Goal: Task Accomplishment & Management: Manage account settings

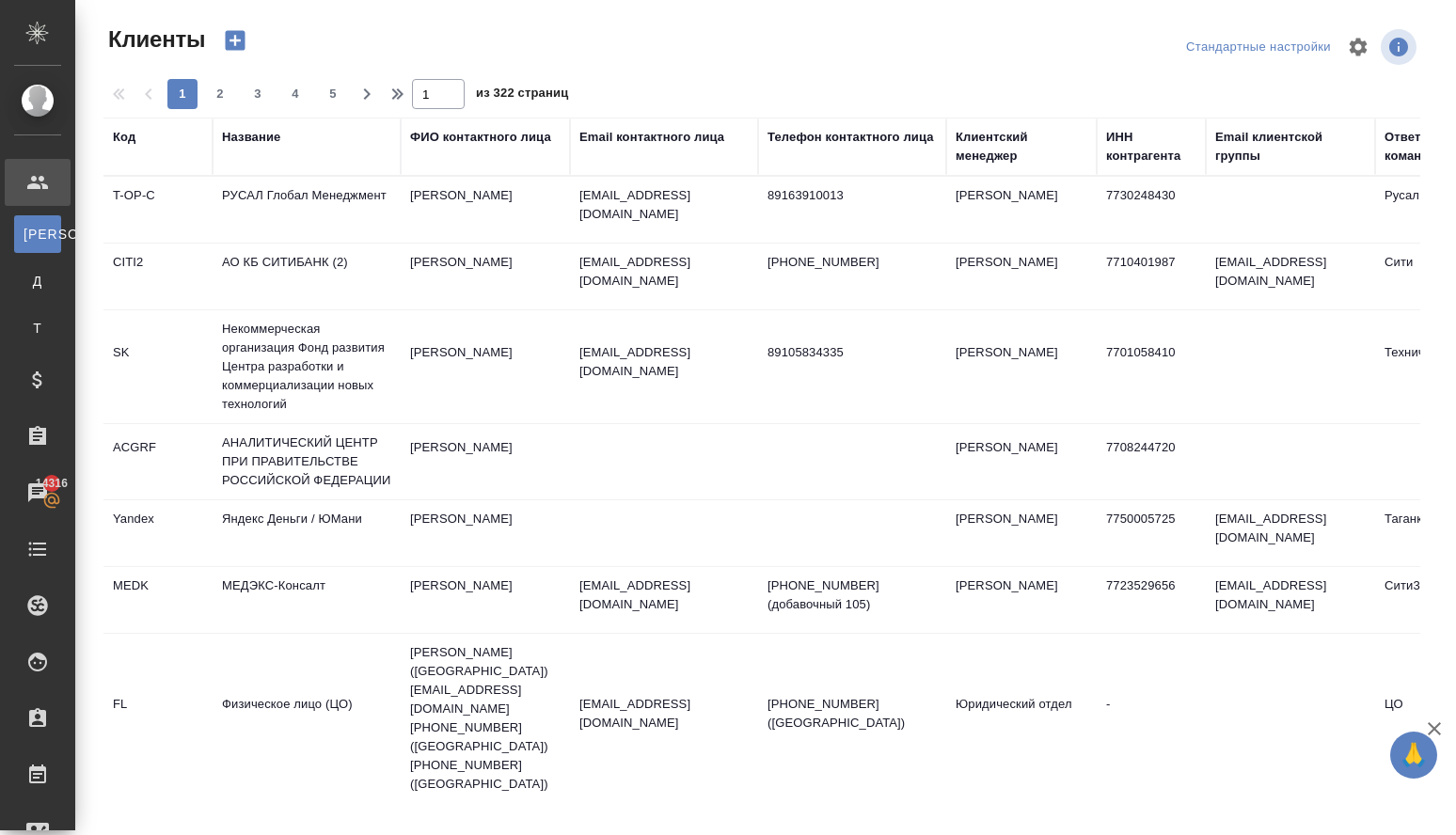
select select "RU"
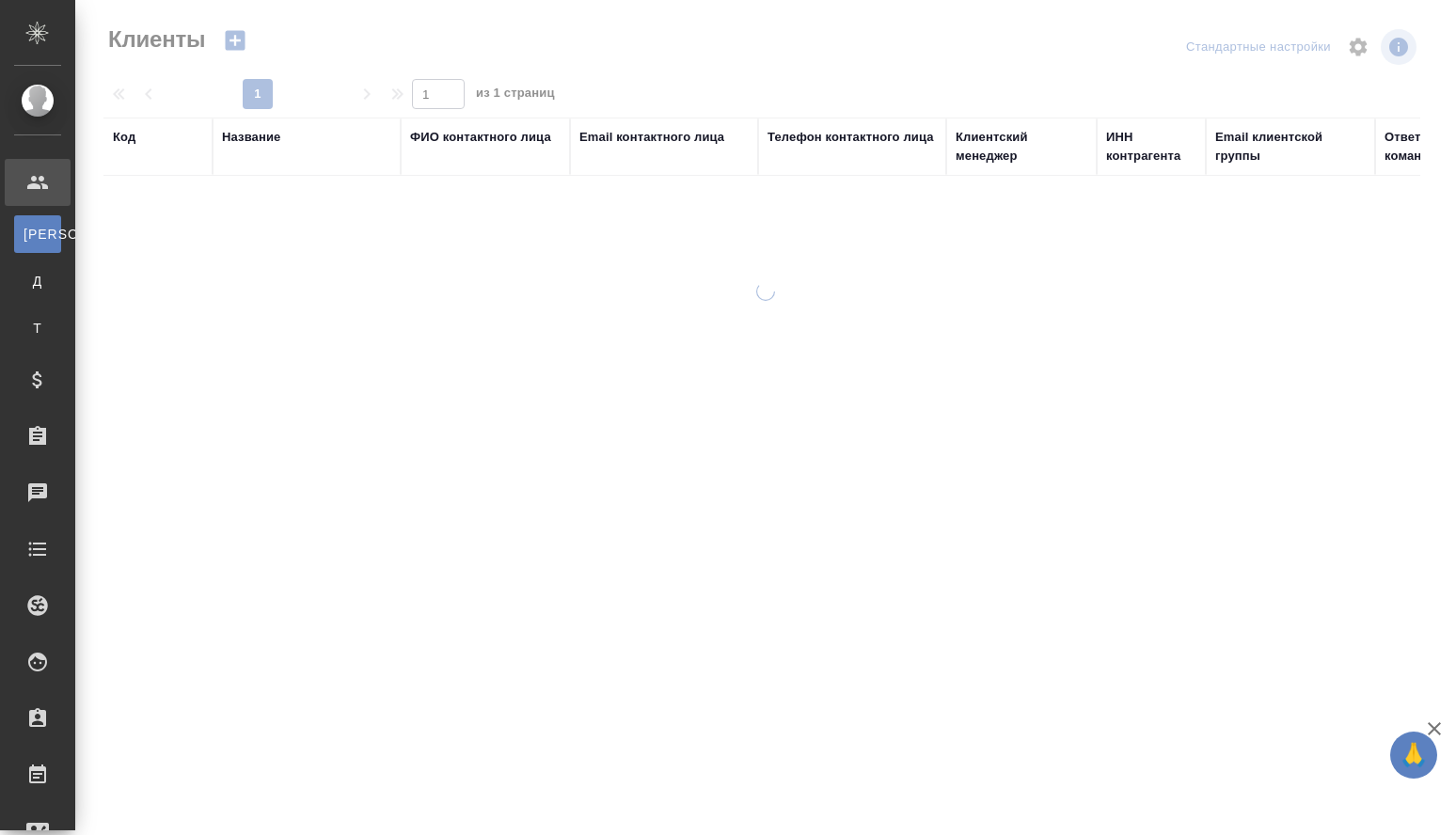
select select "RU"
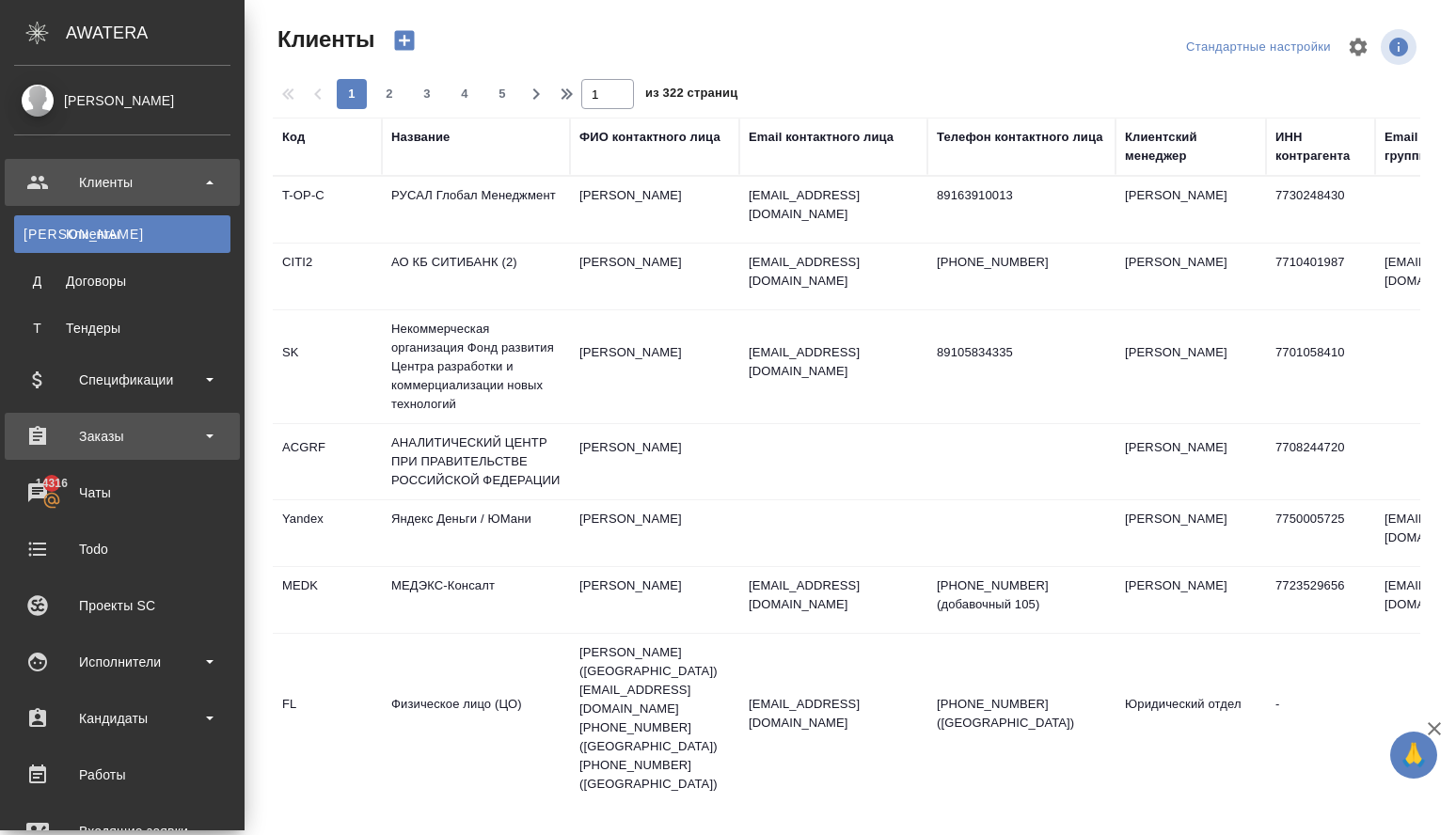
click at [129, 427] on div "Заказы" at bounding box center [122, 435] width 216 height 28
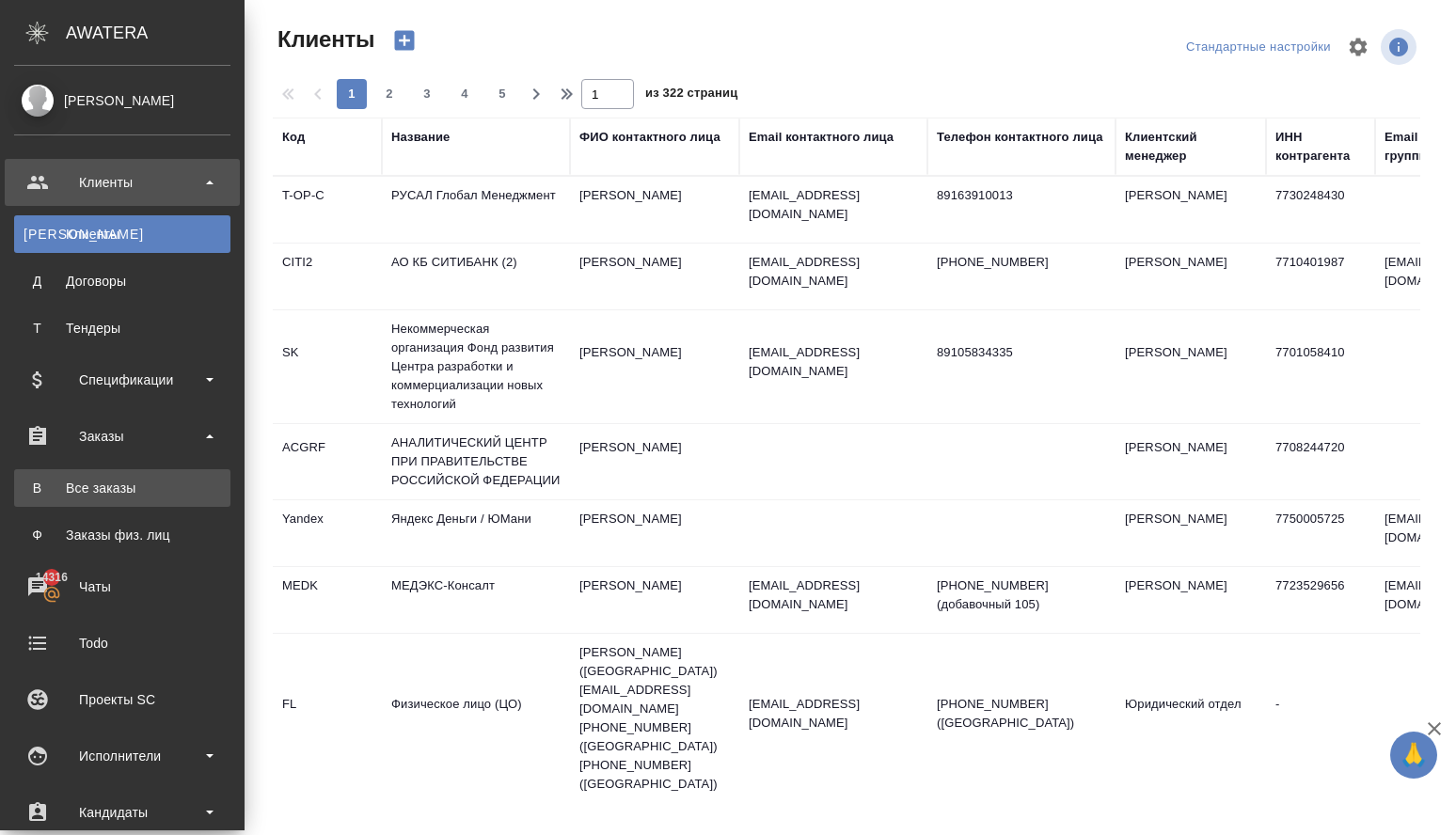
click at [126, 483] on div "Все заказы" at bounding box center [121, 488] width 198 height 19
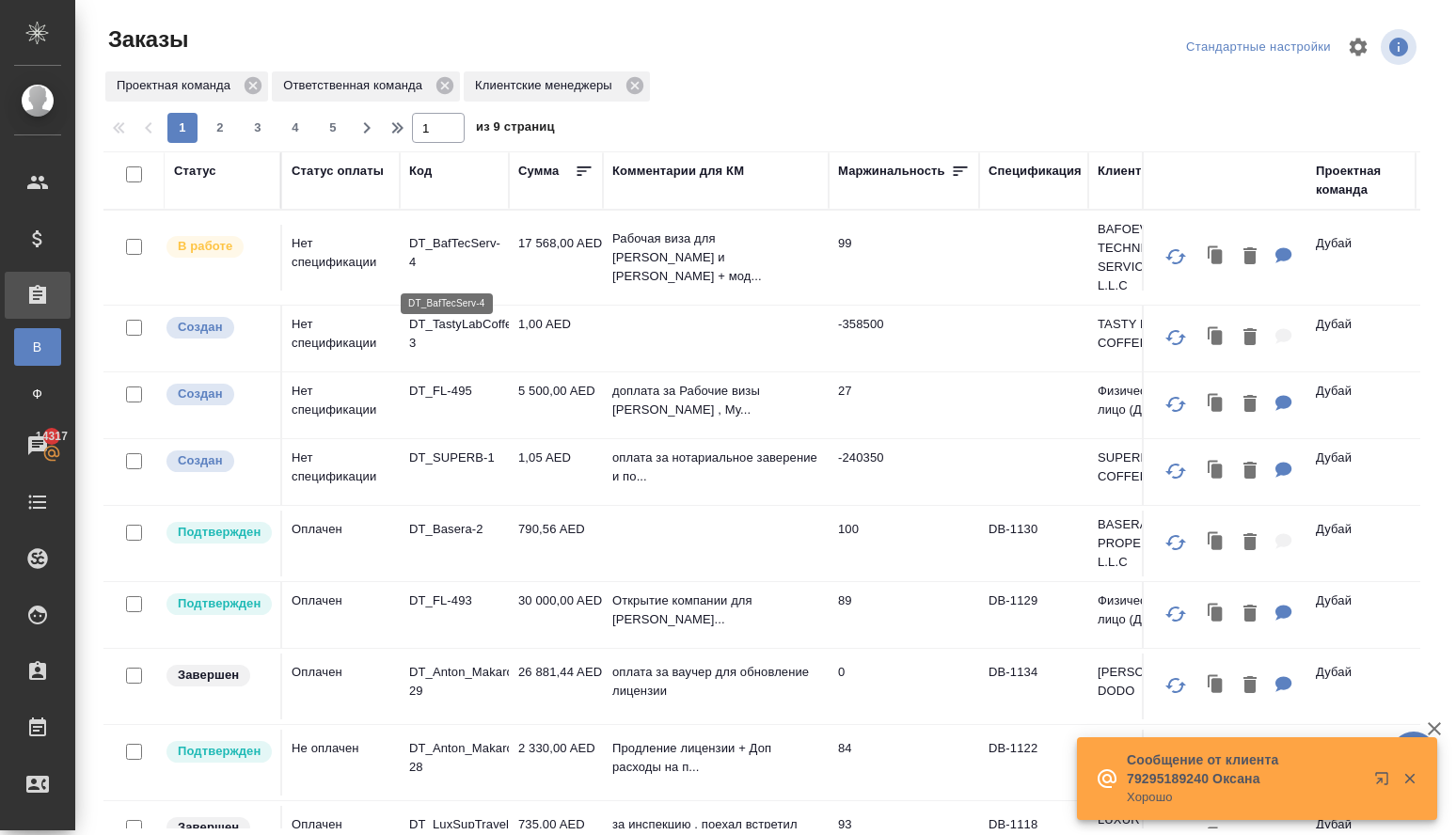
click at [463, 252] on p "DT_BafTecServ-4" at bounding box center [455, 252] width 91 height 38
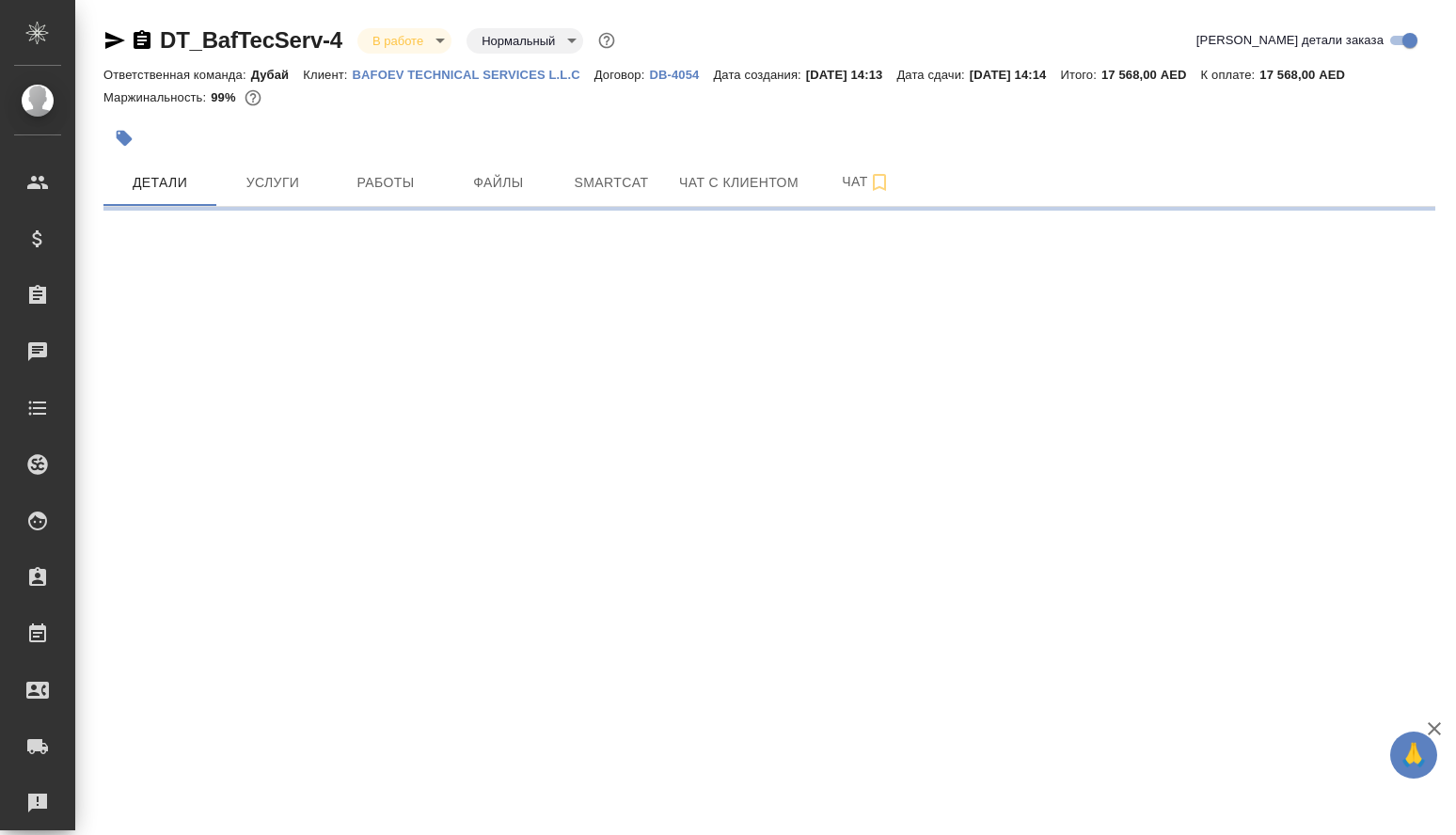
select select "RU"
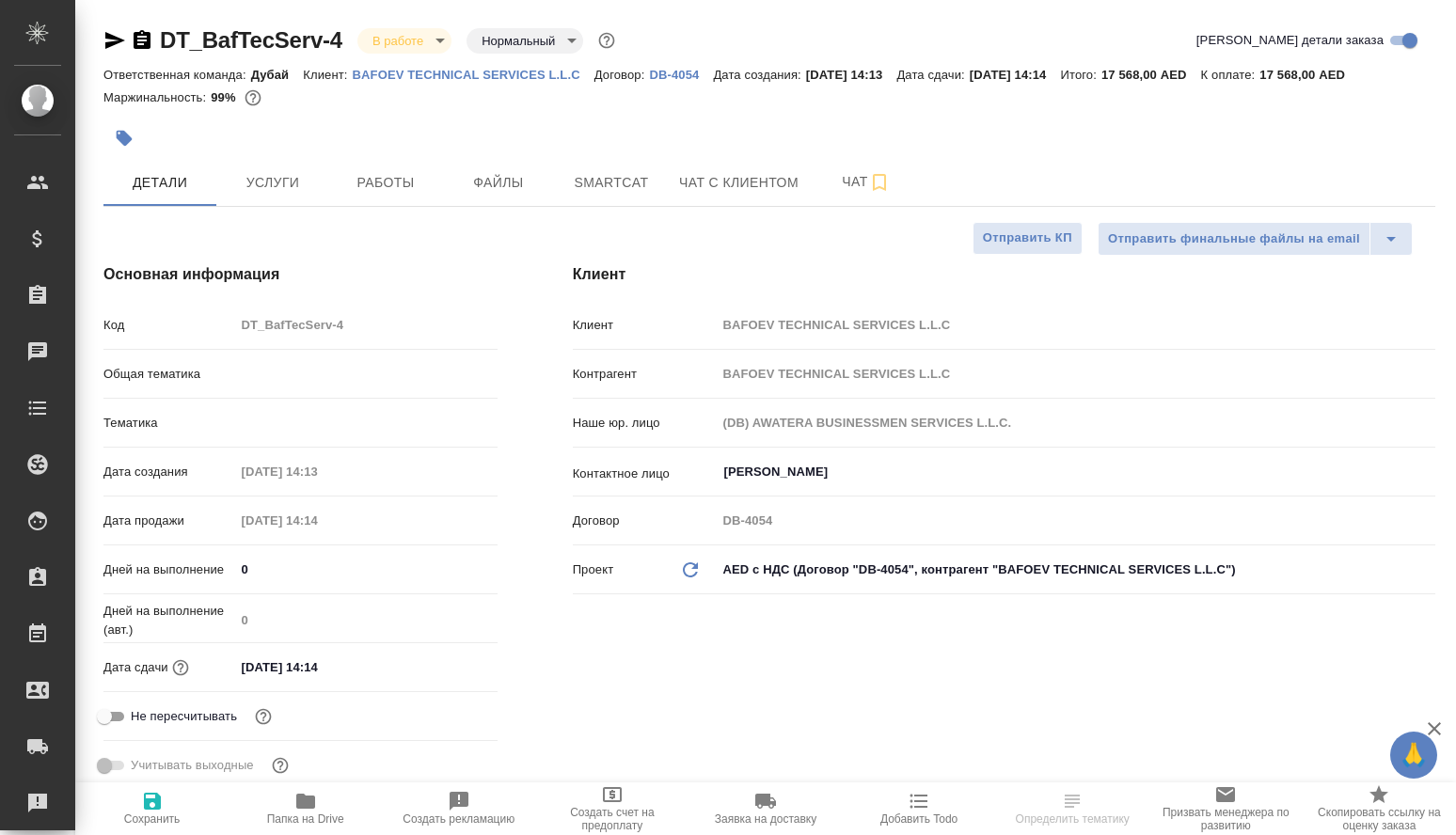
type textarea "x"
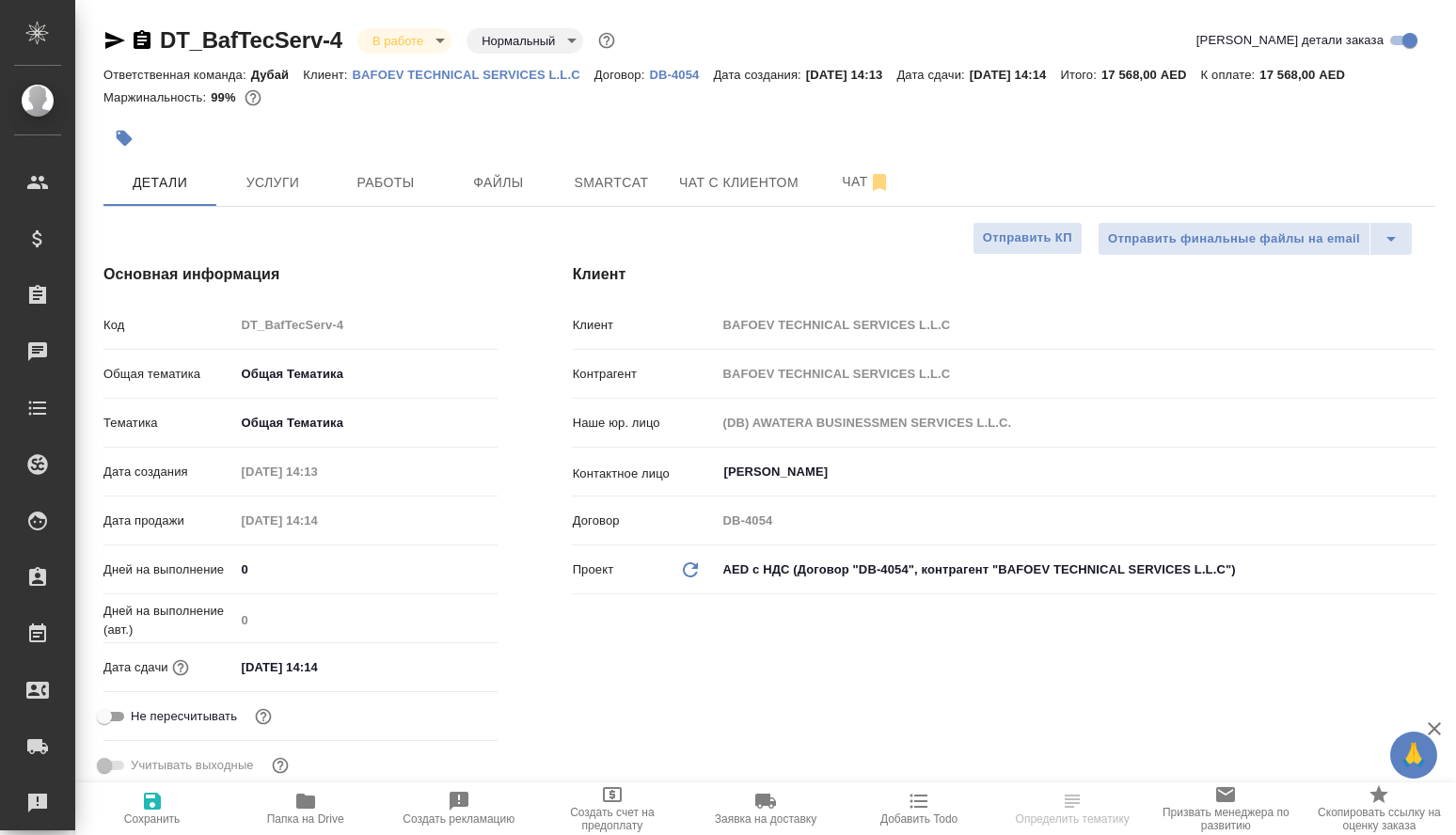
type textarea "x"
click at [294, 195] on span "Услуги" at bounding box center [273, 183] width 91 height 23
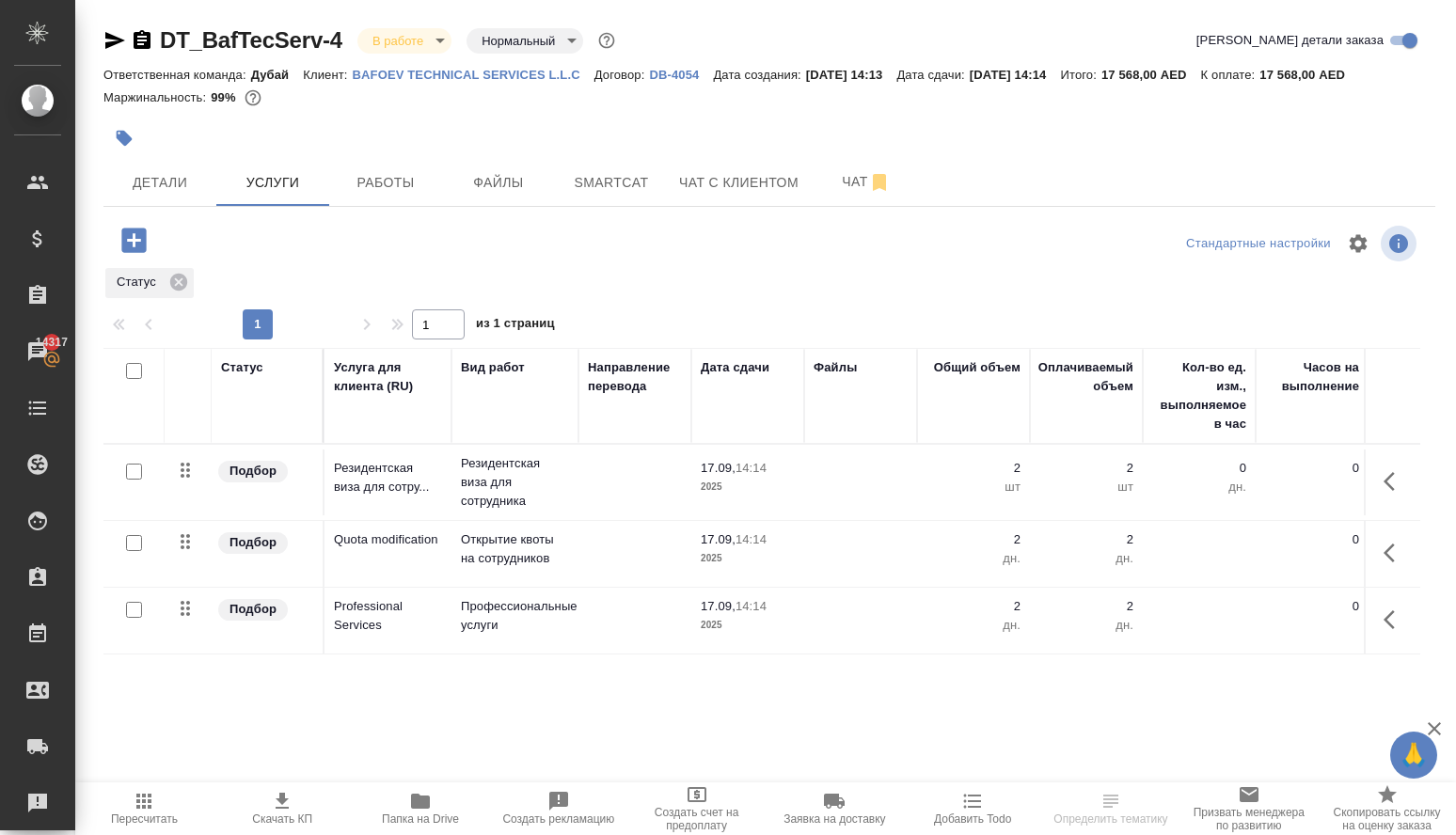
click at [136, 252] on icon "button" at bounding box center [133, 239] width 24 height 24
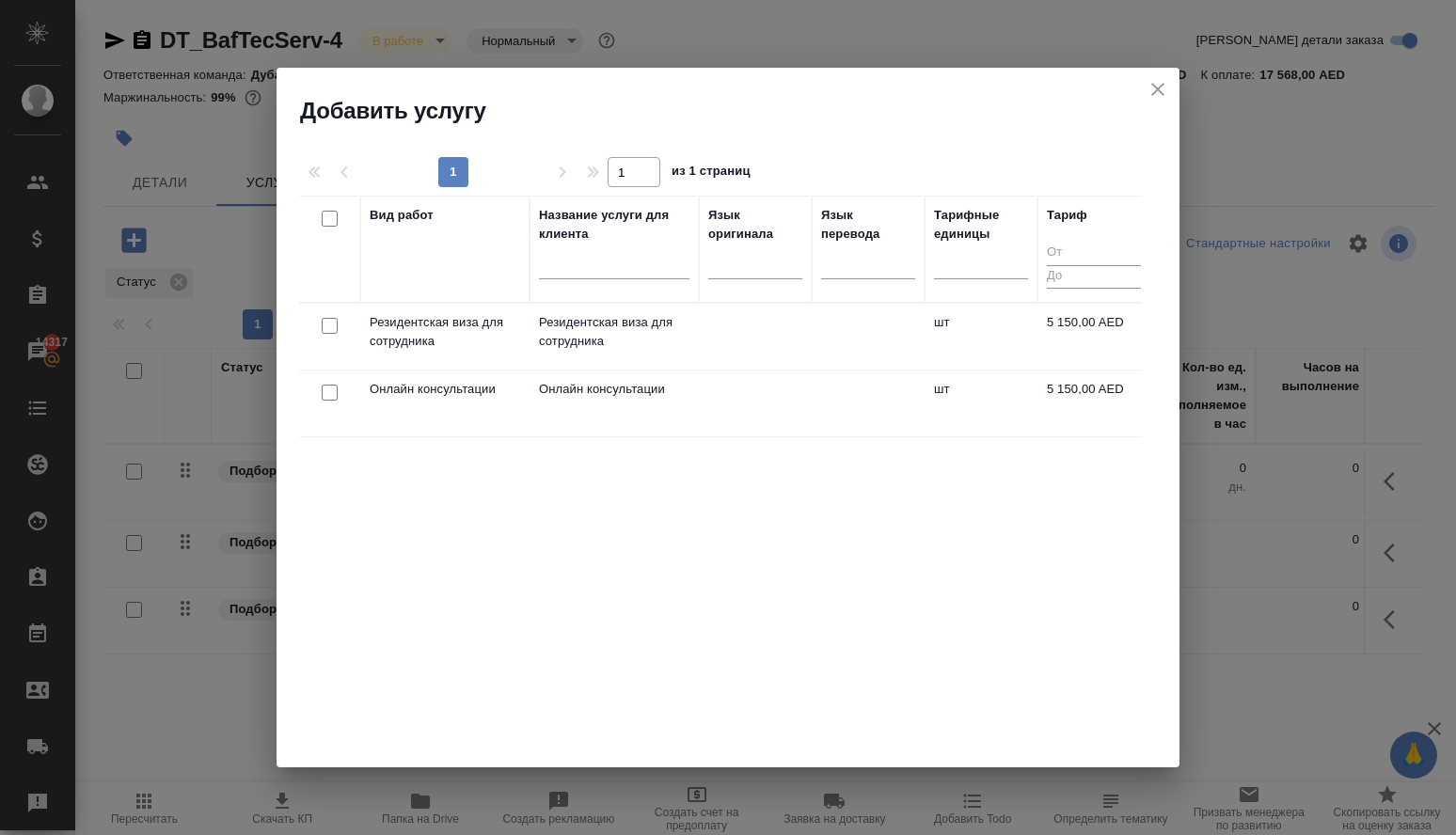
click at [425, 265] on div "Вид работ" at bounding box center [445, 249] width 150 height 87
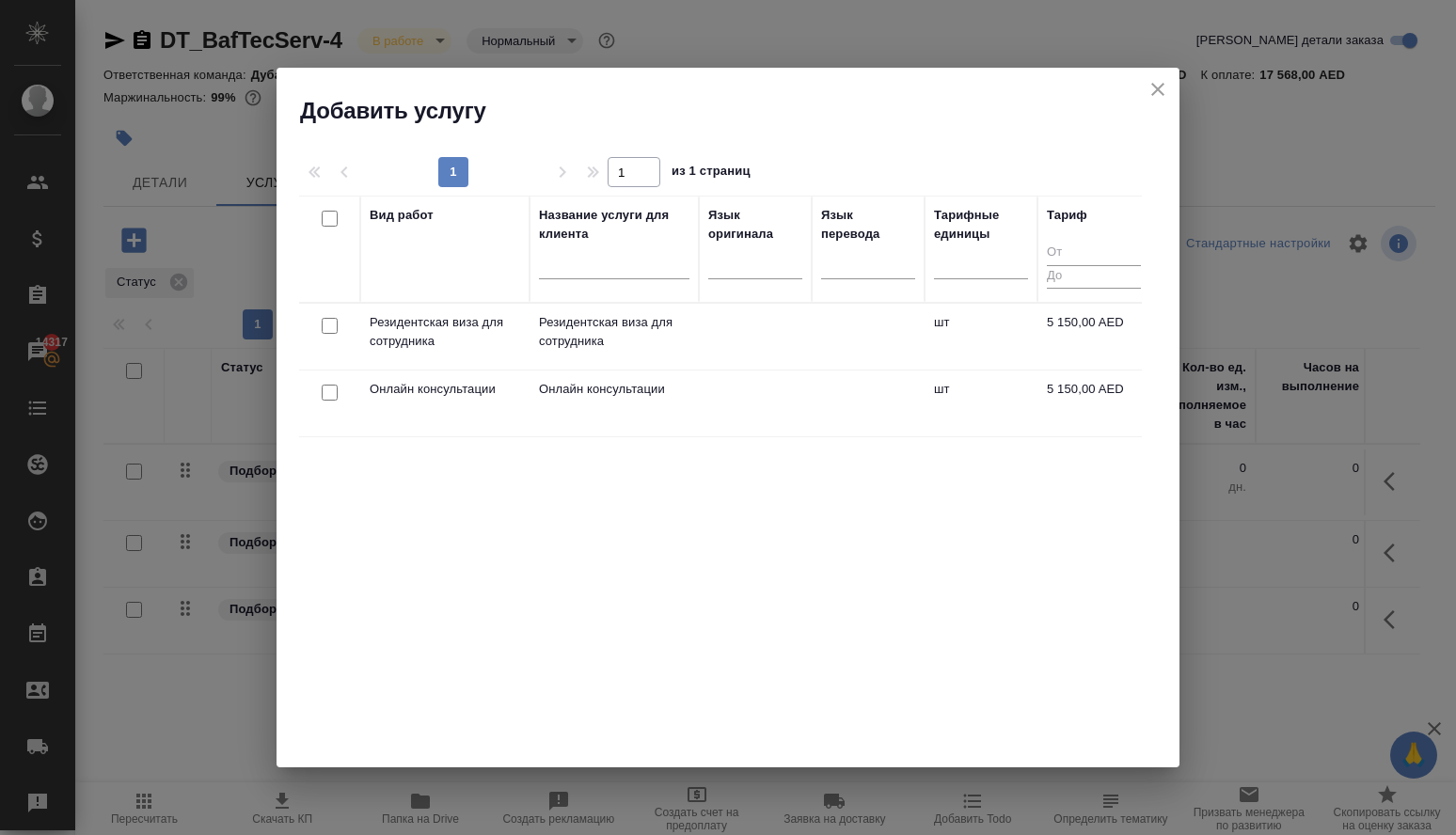
click at [425, 265] on div "Вид работ" at bounding box center [445, 249] width 150 height 87
click at [1152, 91] on icon "close" at bounding box center [1158, 90] width 13 height 13
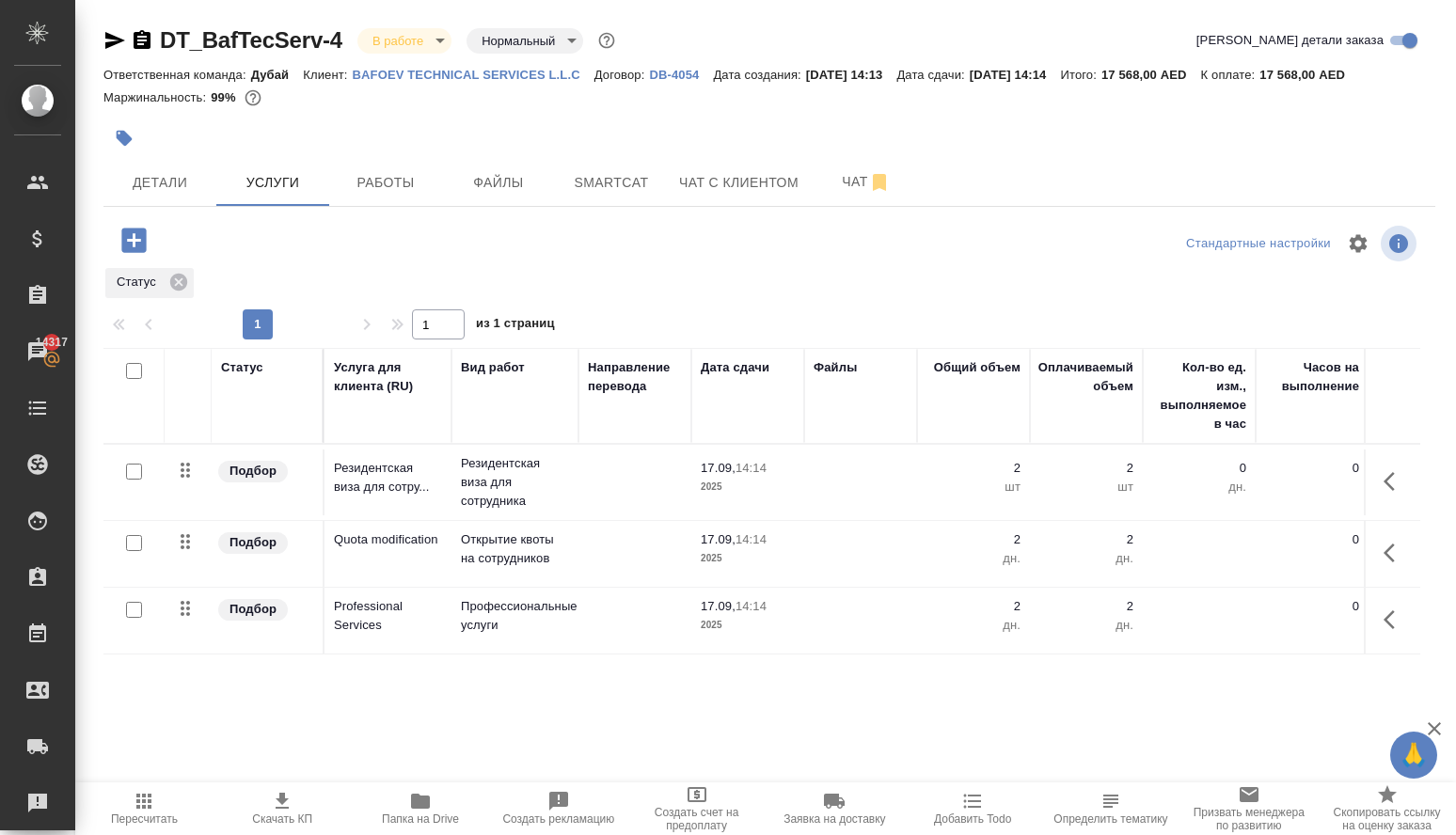
click at [137, 256] on icon "button" at bounding box center [134, 240] width 33 height 33
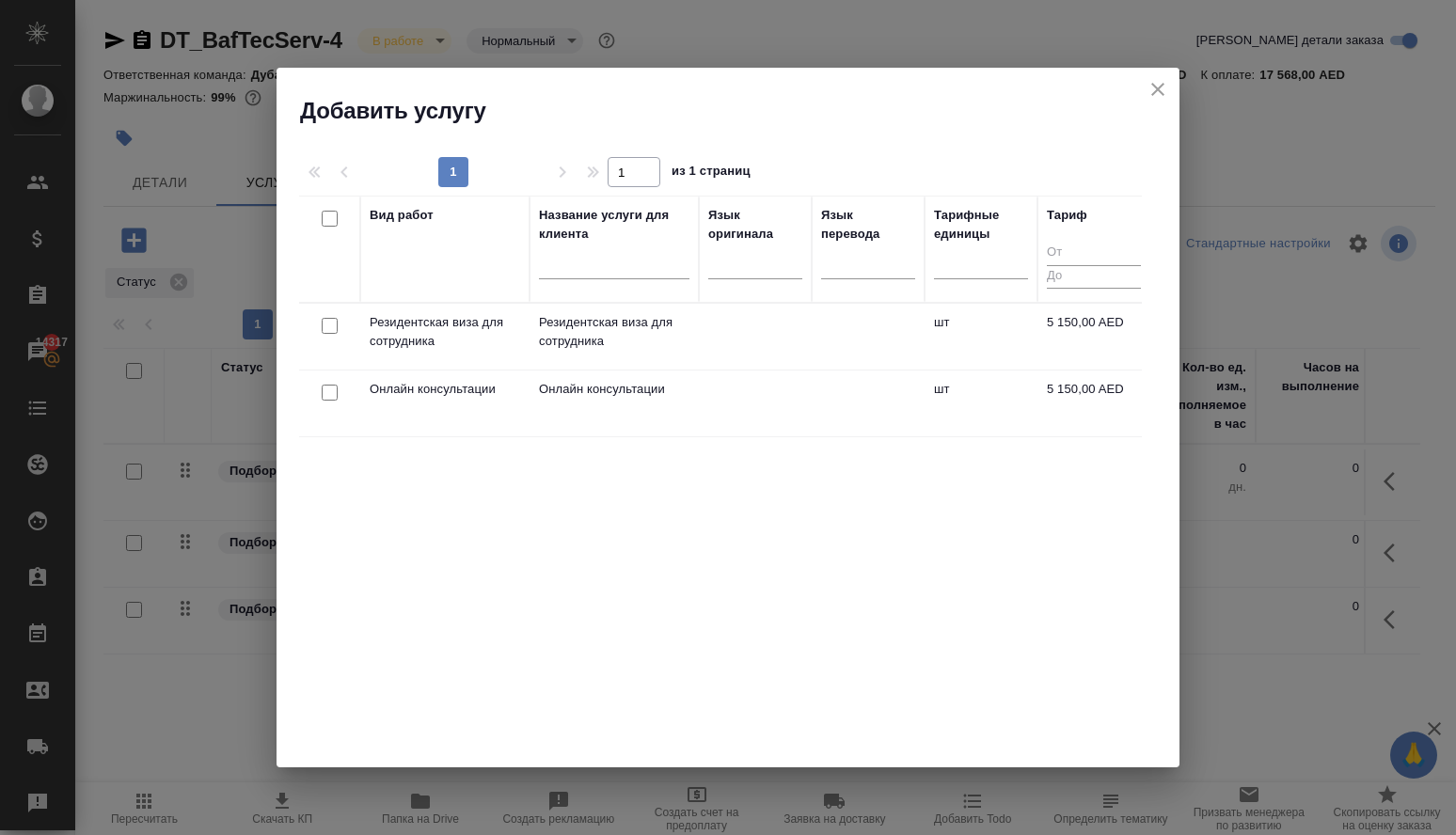
click at [421, 274] on div "Вид работ" at bounding box center [445, 249] width 150 height 87
click at [331, 392] on input "checkbox" at bounding box center [330, 392] width 16 height 16
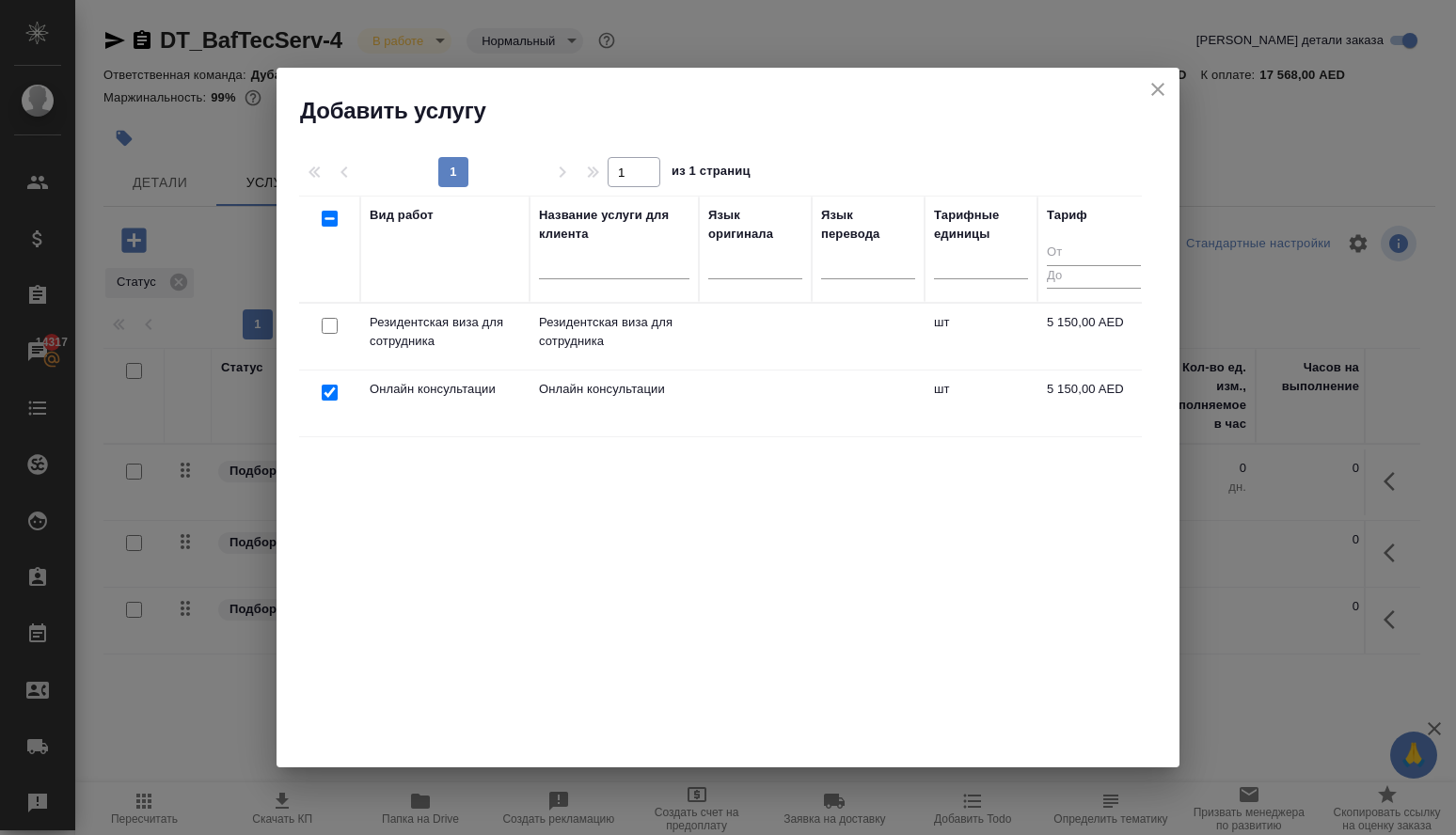
checkbox input "true"
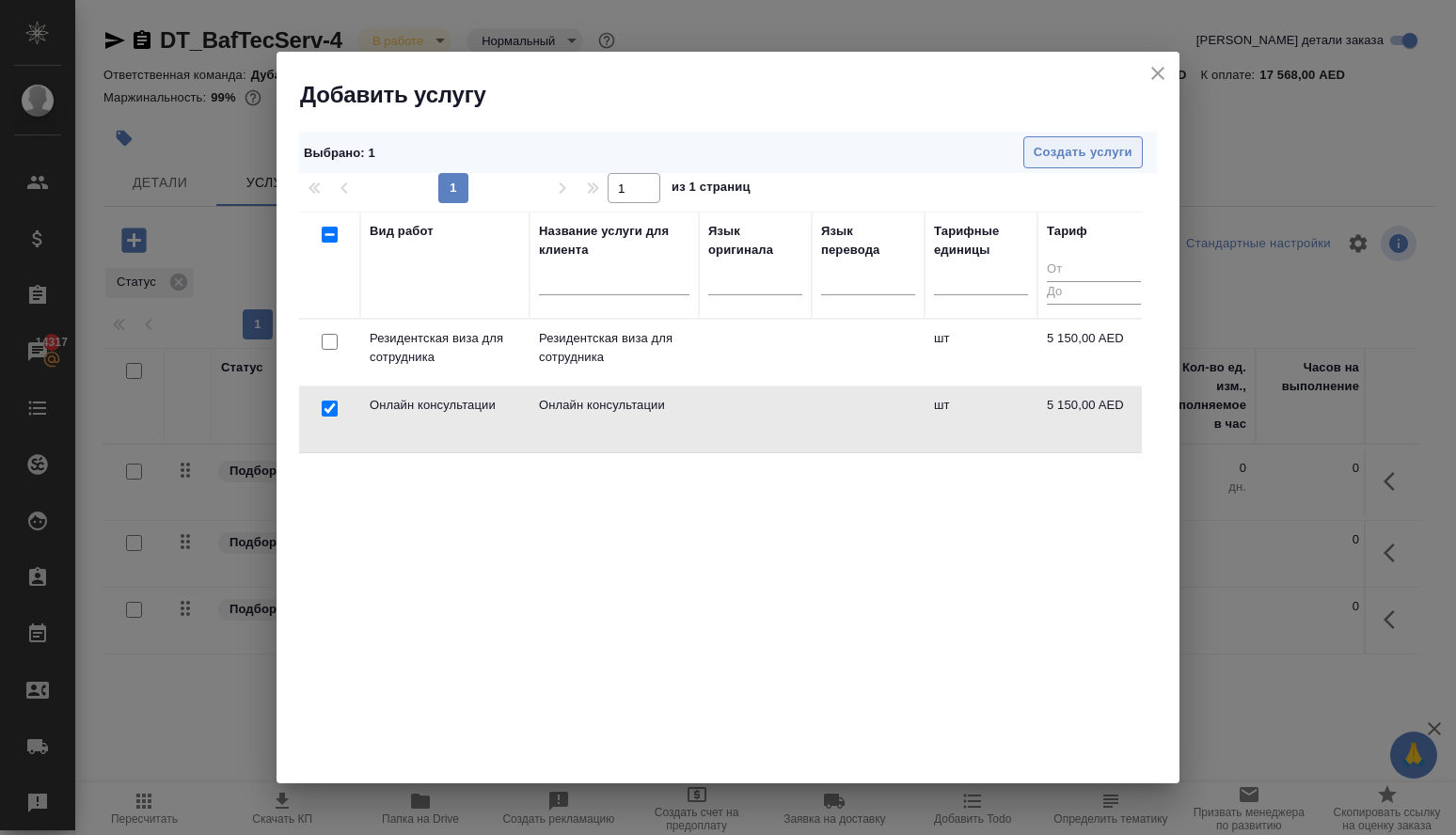
click at [1073, 144] on span "Создать услуги" at bounding box center [1083, 152] width 98 height 21
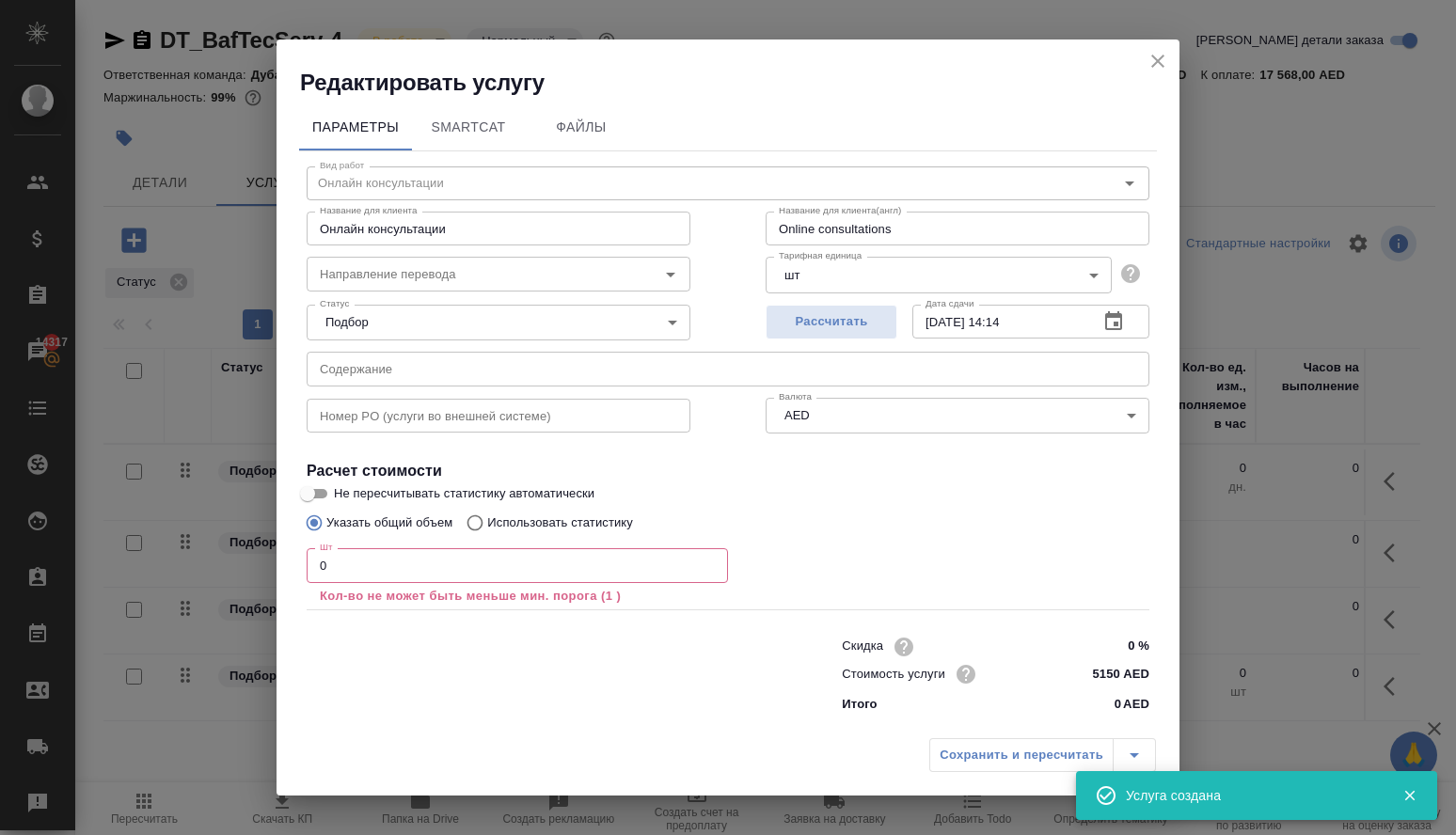
click at [395, 566] on input "0" at bounding box center [516, 564] width 421 height 34
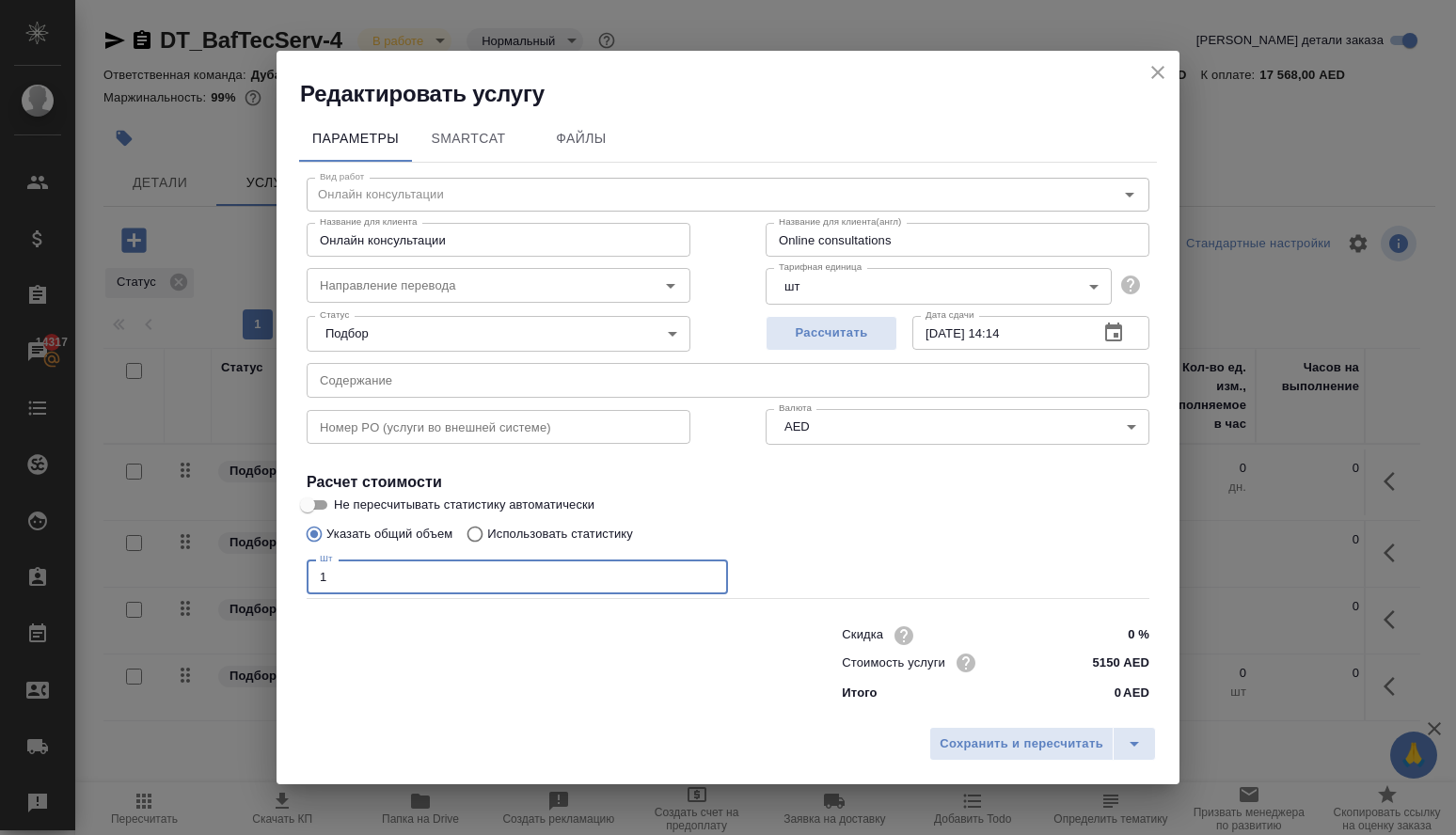
type input "1"
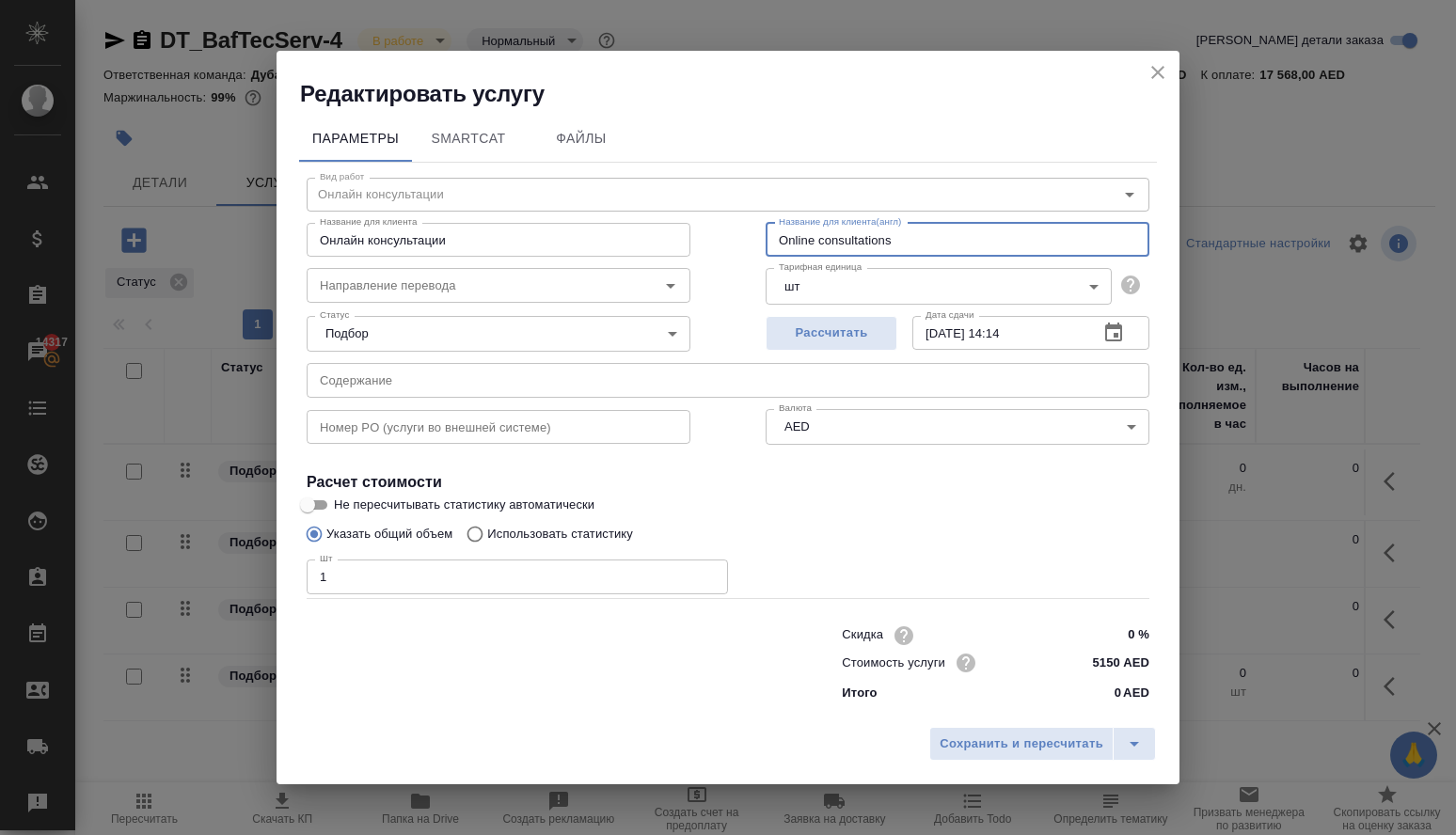
drag, startPoint x: 905, startPoint y: 225, endPoint x: 678, endPoint y: 216, distance: 227.2
click at [679, 216] on div "Название для [PERSON_NAME] консультации Название для клиента Название для клиен…" at bounding box center [728, 237] width 918 height 120
drag, startPoint x: 957, startPoint y: 233, endPoint x: 720, endPoint y: 231, distance: 237.0
click at [720, 233] on div "Вид работ [PERSON_NAME] консультации Вид работ Название для клиента Онлайн конс…" at bounding box center [728, 436] width 858 height 548
type input "FINE GDRFAD ([PERSON_NAME])"
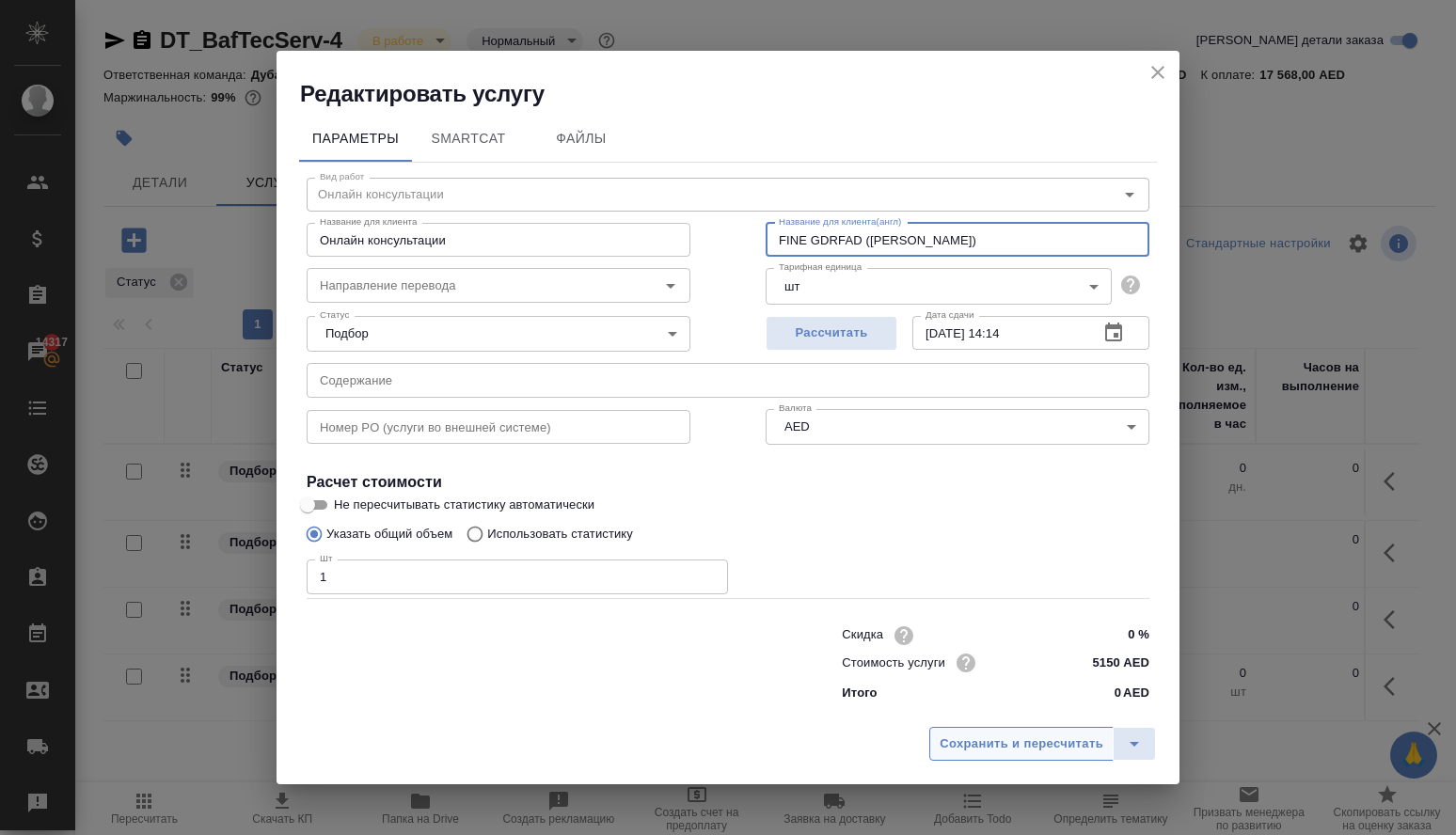
click at [994, 749] on span "Сохранить и пересчитать" at bounding box center [1021, 744] width 164 height 21
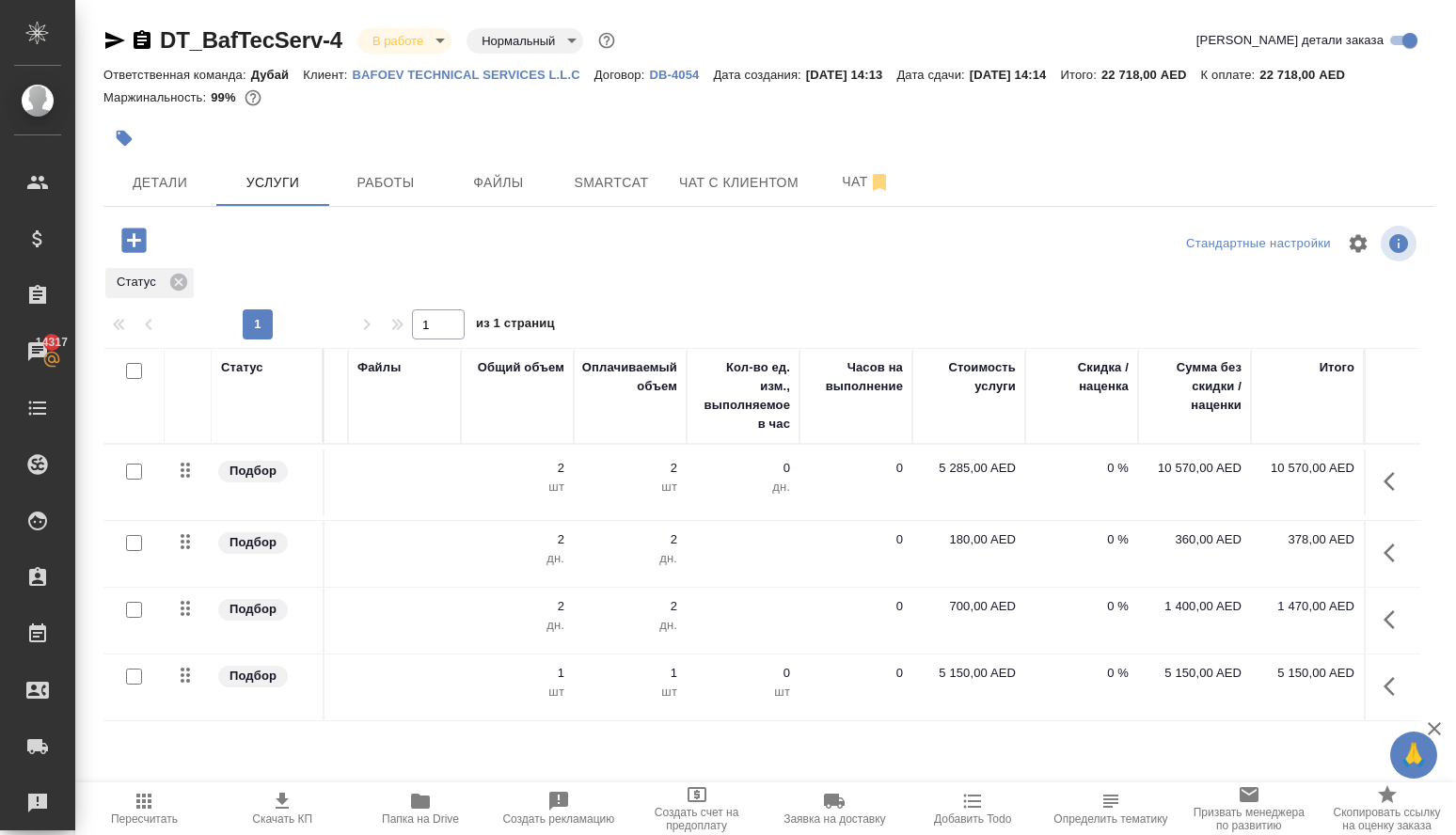
scroll to position [0, 456]
click at [1375, 707] on button "button" at bounding box center [1394, 686] width 45 height 45
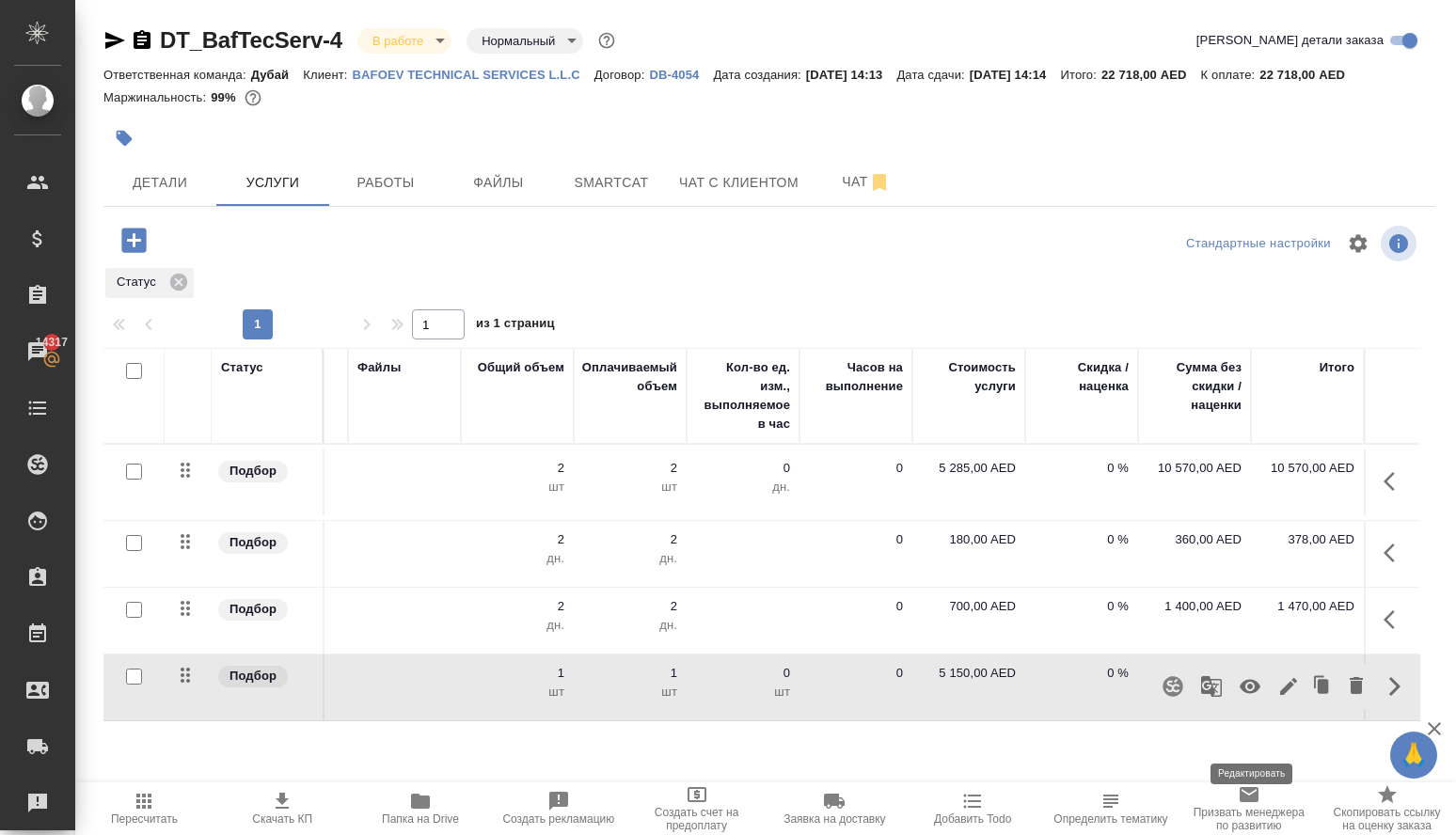
click at [1277, 697] on icon "button" at bounding box center [1287, 686] width 22 height 22
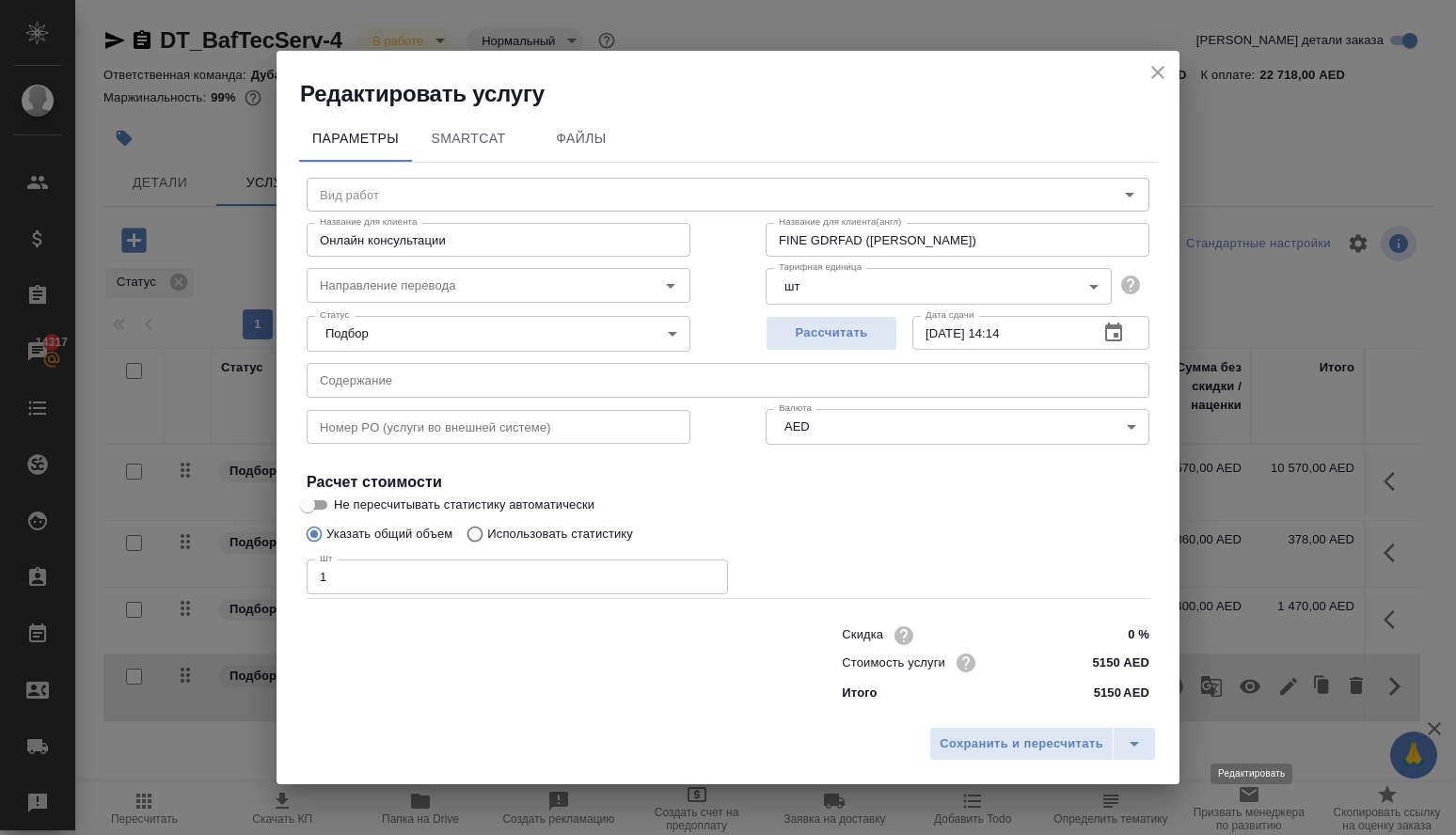
type input "Онлайн консультации"
drag, startPoint x: 542, startPoint y: 222, endPoint x: 237, endPoint y: 196, distance: 306.1
click at [245, 196] on div "Редактировать услугу Параметры SmartCat Файлы Вид работ Онлайн консультации Вид…" at bounding box center [728, 417] width 1456 height 835
paste input "FINE GDRFAD ([PERSON_NAME])"
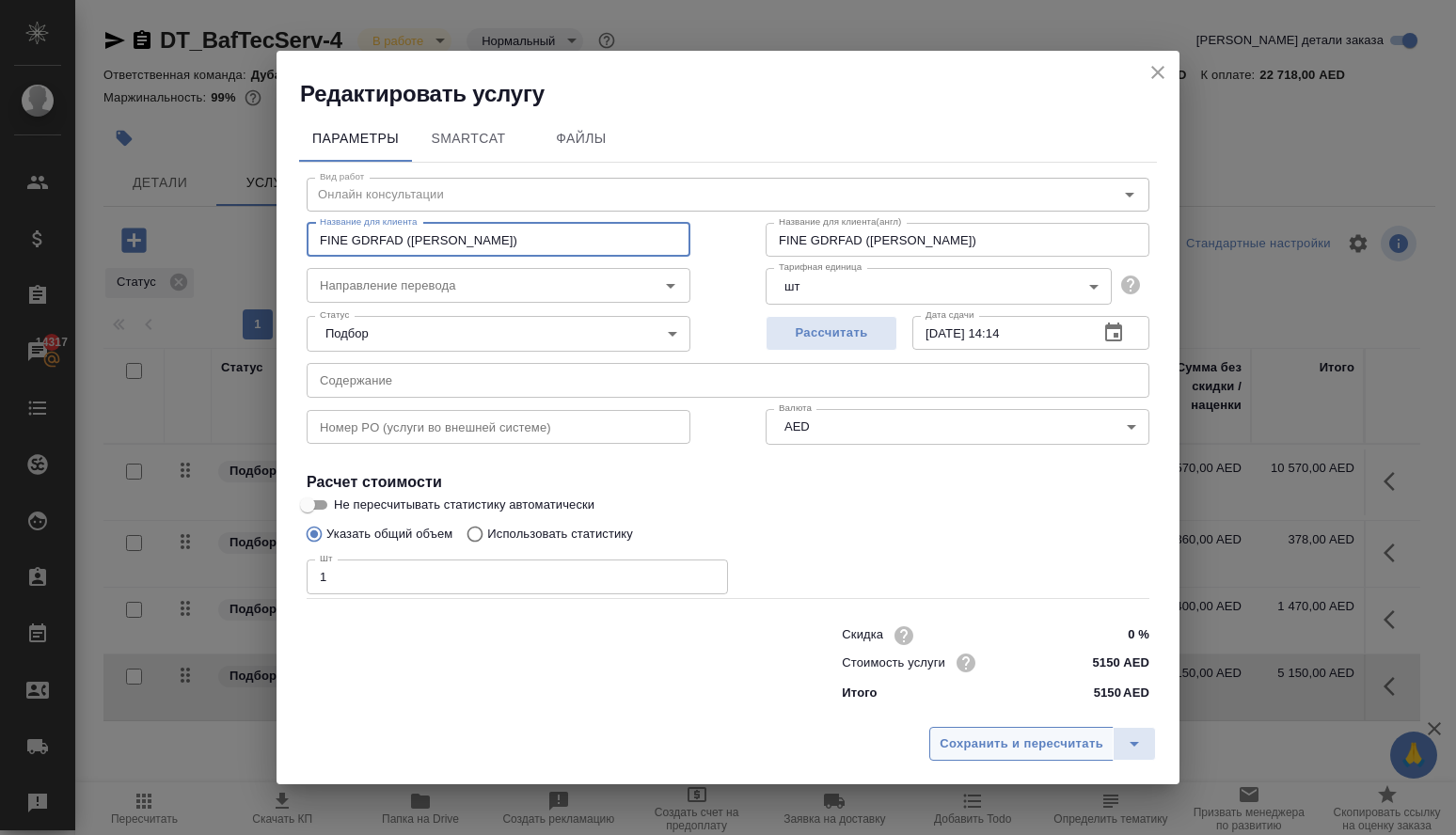
type input "FINE GDRFAD ([PERSON_NAME])"
click at [963, 745] on span "Сохранить и пересчитать" at bounding box center [1021, 744] width 164 height 21
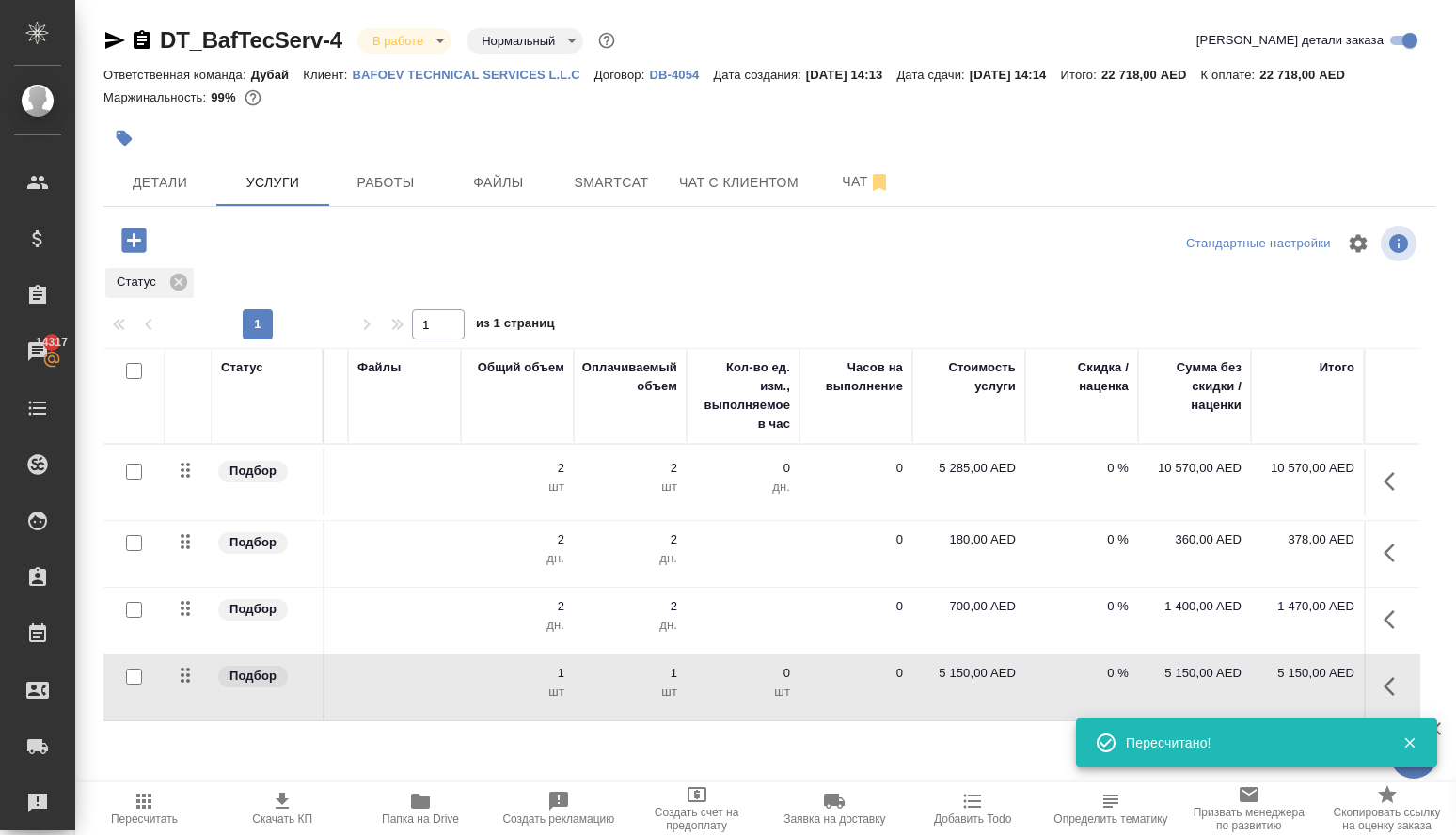
scroll to position [0, 0]
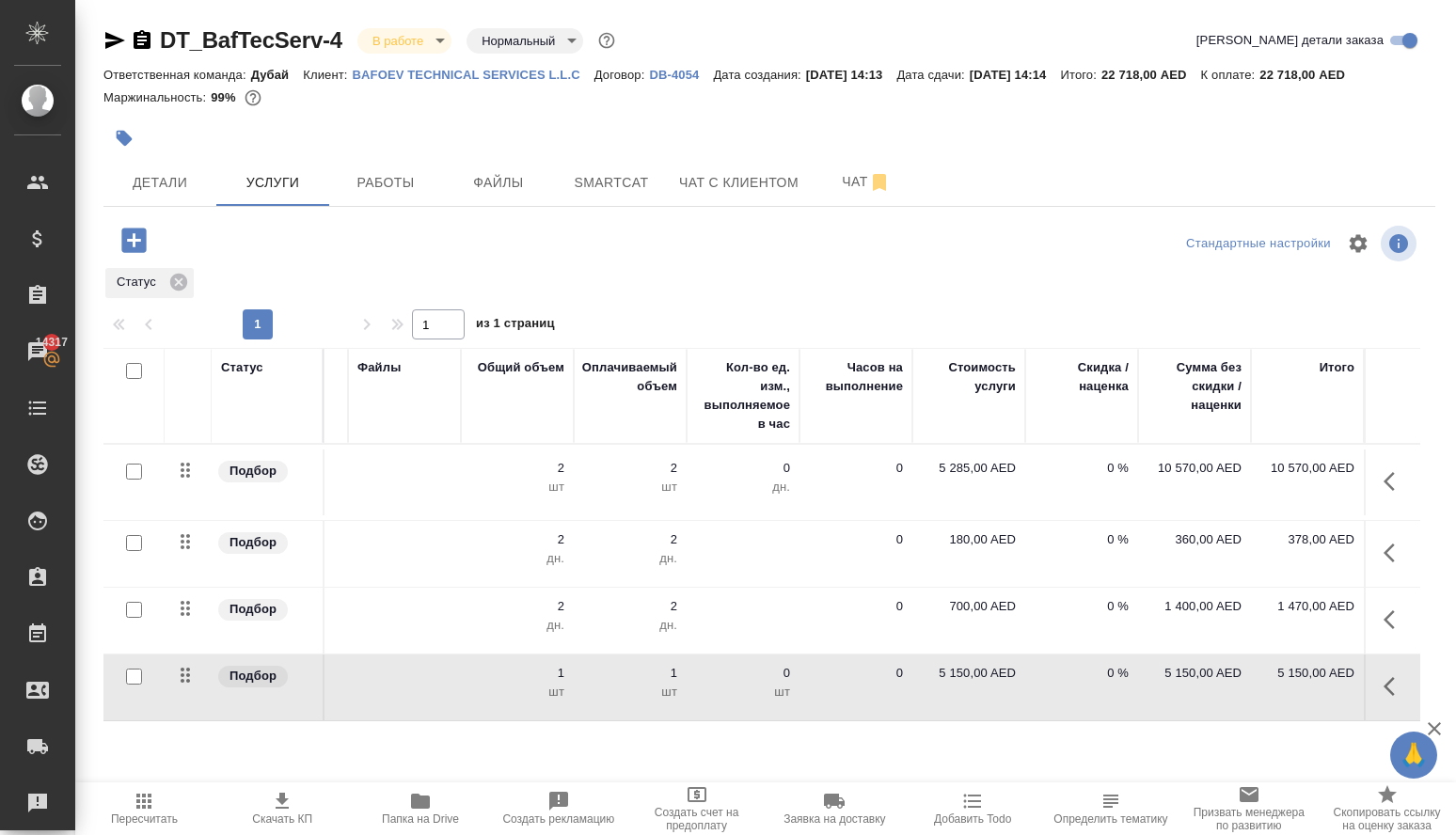
click at [966, 683] on p "5 150,00 AED" at bounding box center [968, 673] width 94 height 19
click at [979, 691] on input "5150" at bounding box center [980, 677] width 70 height 27
type input "150"
click at [787, 266] on div at bounding box center [769, 243] width 444 height 45
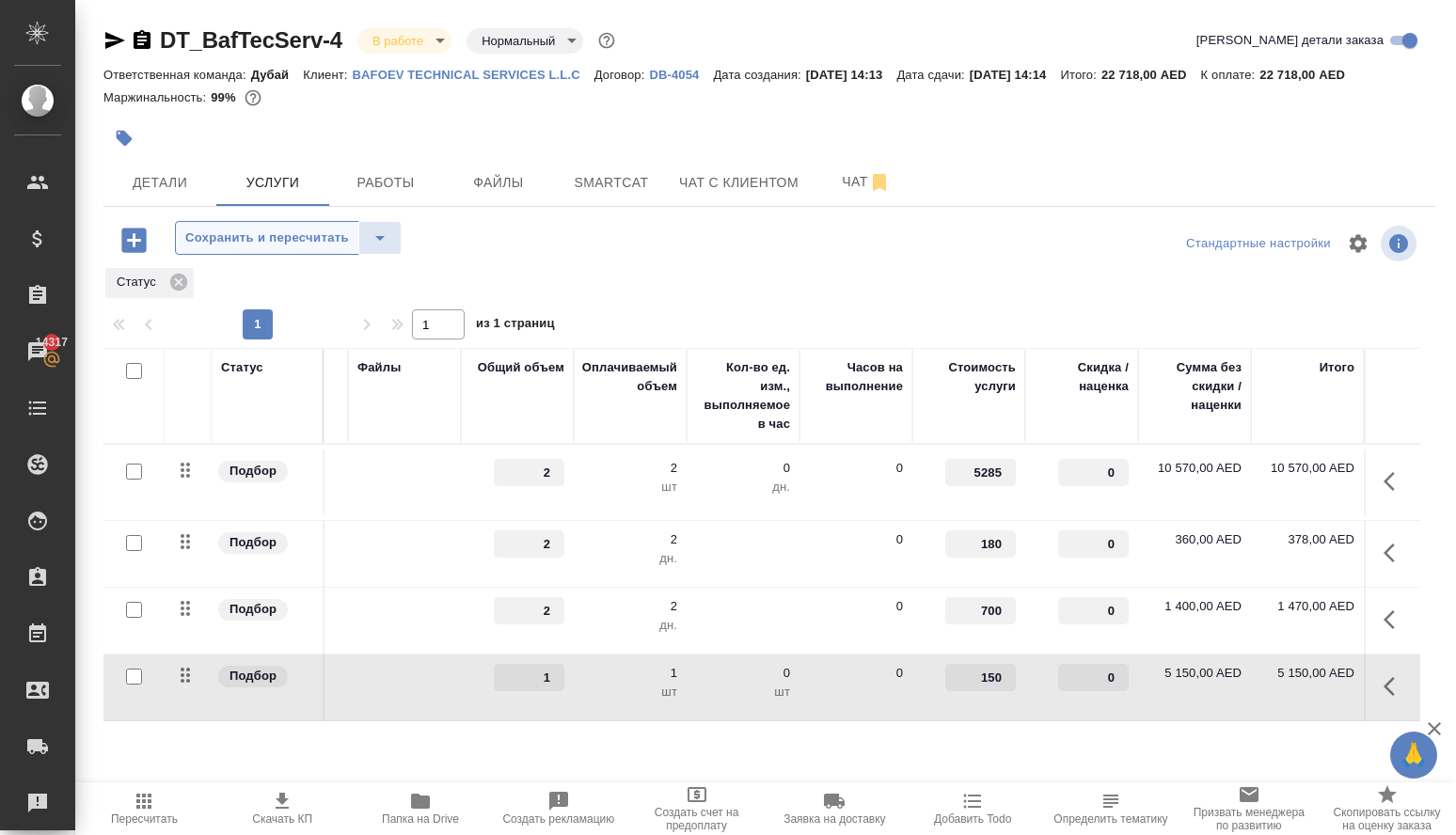
click at [294, 249] on span "Сохранить и пересчитать" at bounding box center [267, 238] width 164 height 21
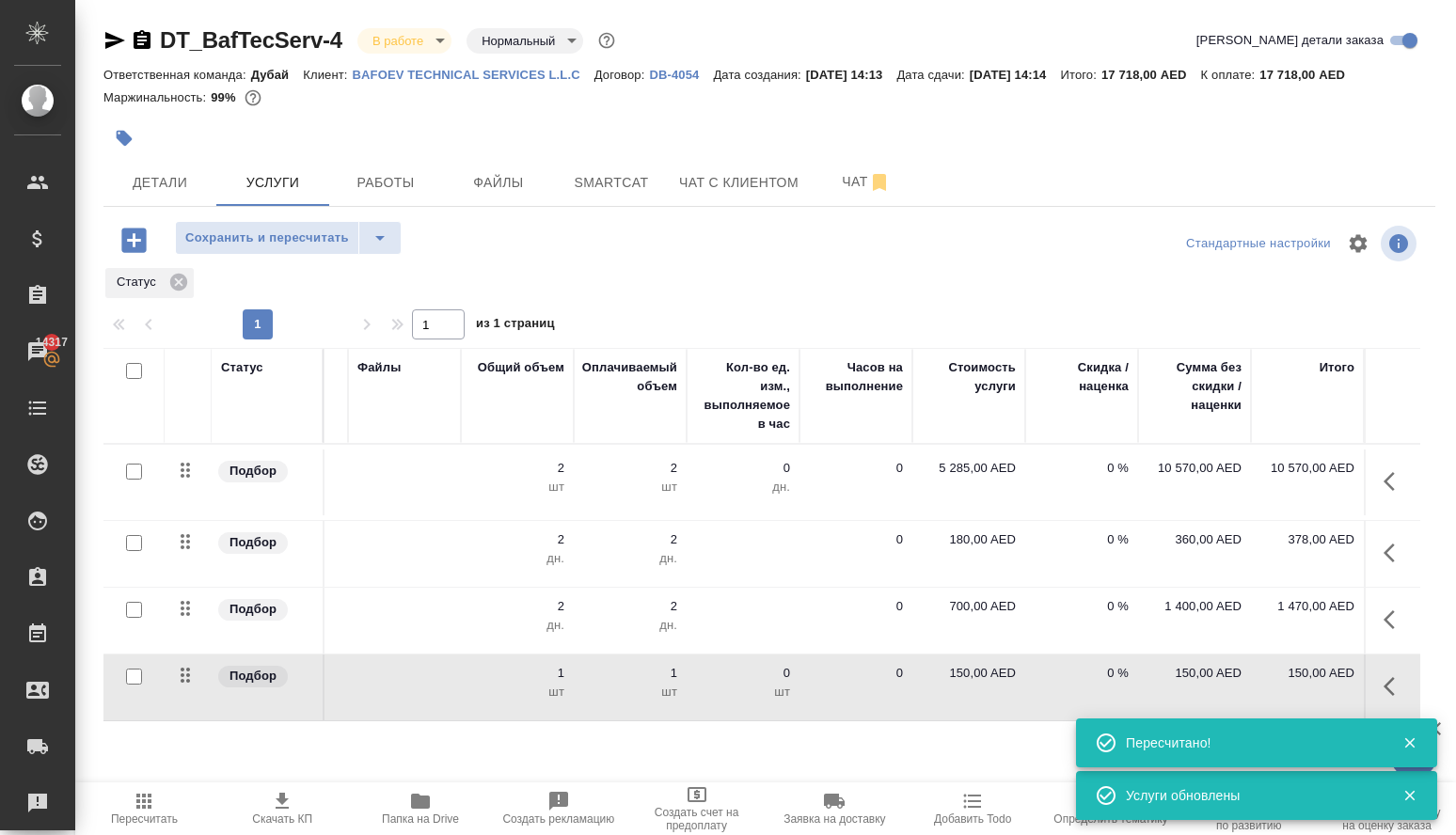
click at [294, 249] on span "Сохранить и пересчитать" at bounding box center [267, 238] width 164 height 21
